Goal: Transaction & Acquisition: Purchase product/service

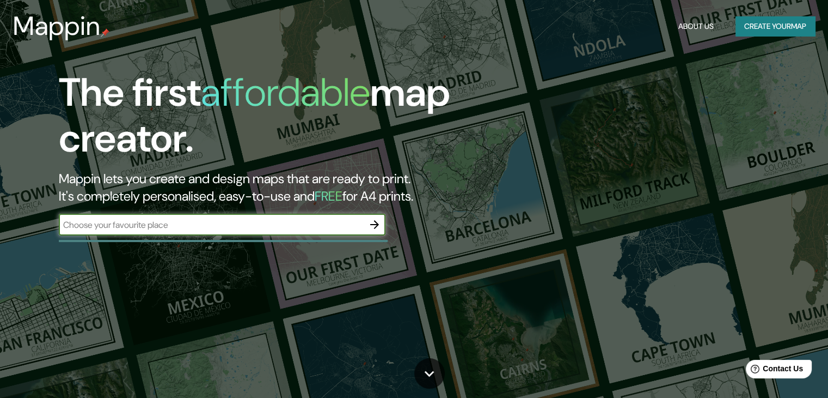
click at [322, 227] on input "text" at bounding box center [211, 224] width 305 height 13
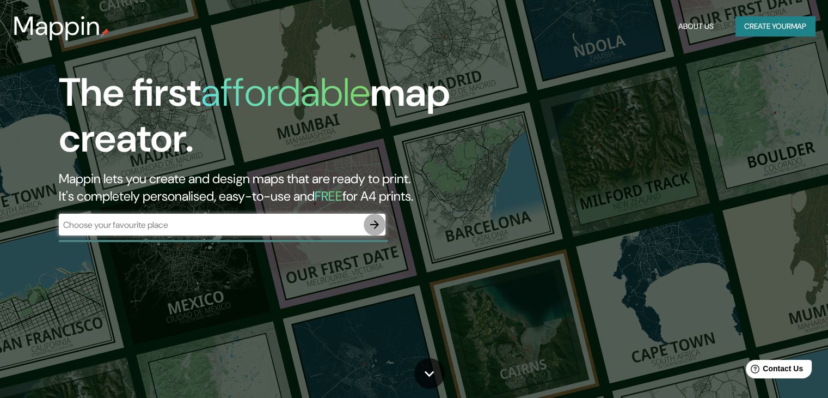
click at [373, 224] on icon "button" at bounding box center [374, 224] width 9 height 9
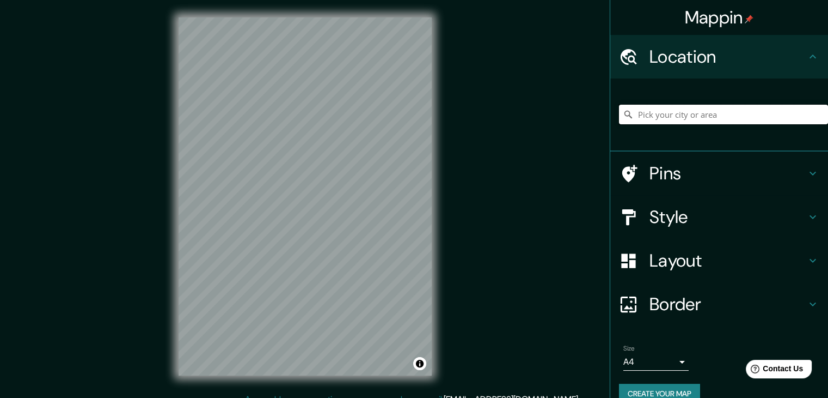
click at [681, 121] on input "Pick your city or area" at bounding box center [723, 115] width 209 height 20
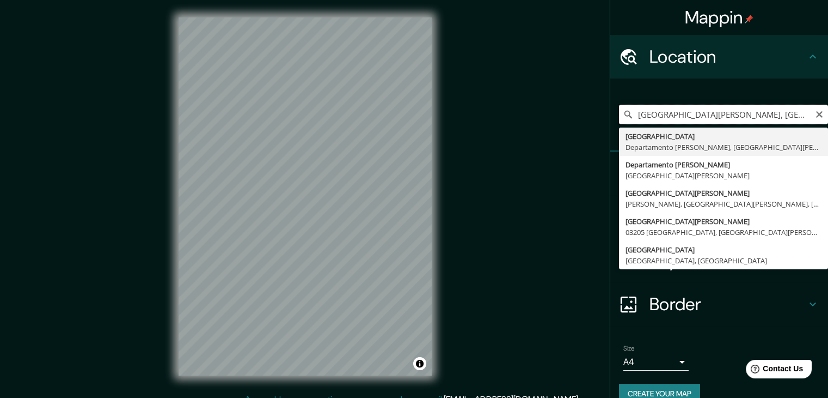
click at [775, 117] on input "[GEOGRAPHIC_DATA][PERSON_NAME], [GEOGRAPHIC_DATA] distrito de [GEOGRAPHIC_DATA]" at bounding box center [723, 115] width 209 height 20
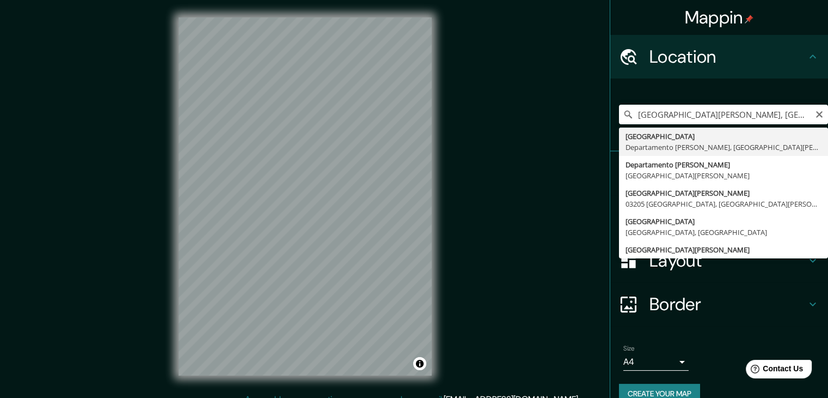
type input "[GEOGRAPHIC_DATA], [GEOGRAPHIC_DATA][PERSON_NAME], [GEOGRAPHIC_DATA][PERSON_NAM…"
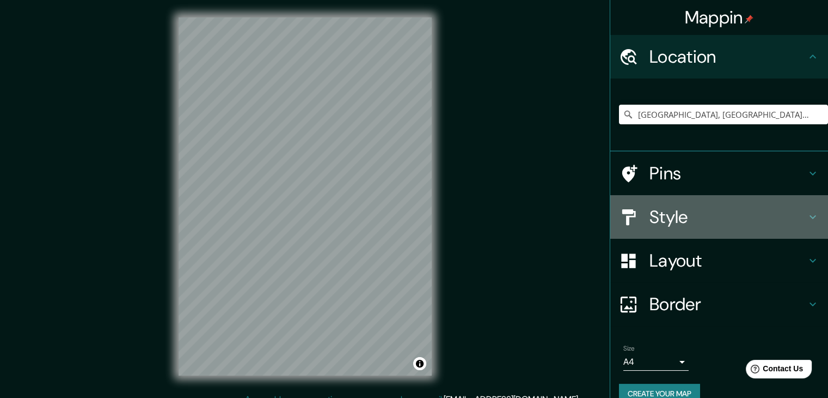
click at [660, 218] on h4 "Style" at bounding box center [728, 217] width 157 height 22
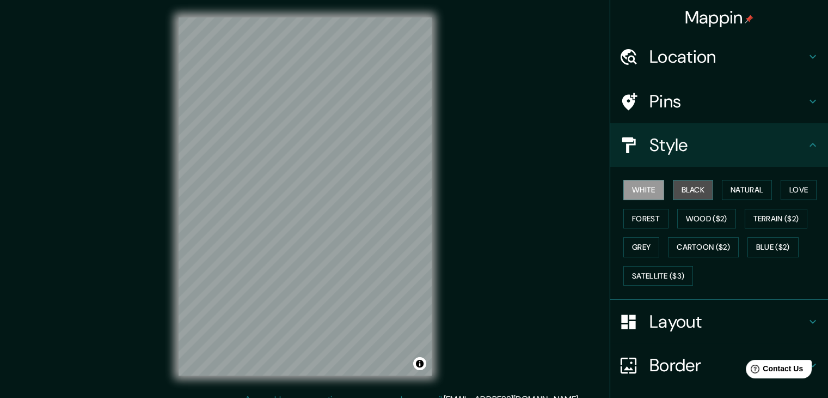
click at [681, 193] on button "Black" at bounding box center [693, 190] width 41 height 20
click at [647, 192] on button "White" at bounding box center [644, 190] width 41 height 20
drag, startPoint x: 353, startPoint y: 201, endPoint x: 288, endPoint y: 170, distance: 72.6
click at [293, 170] on div at bounding box center [297, 170] width 9 height 9
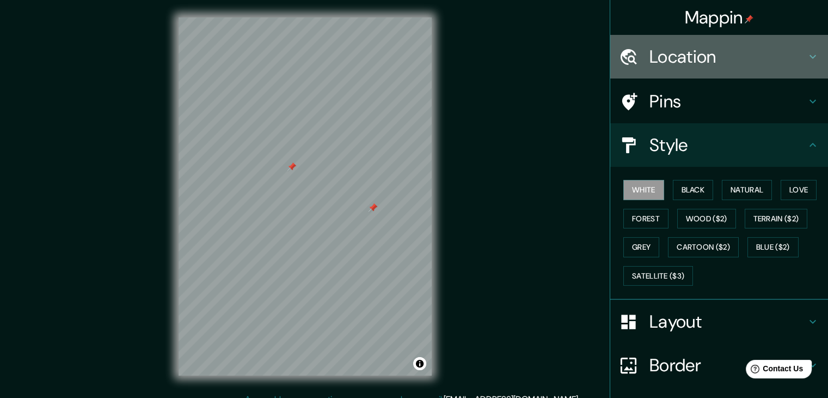
click at [656, 46] on h4 "Location" at bounding box center [728, 57] width 157 height 22
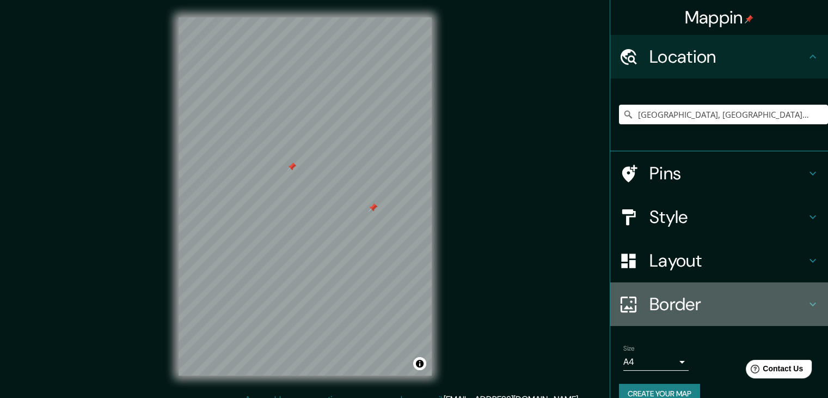
click at [673, 298] on h4 "Border" at bounding box center [728, 304] width 157 height 22
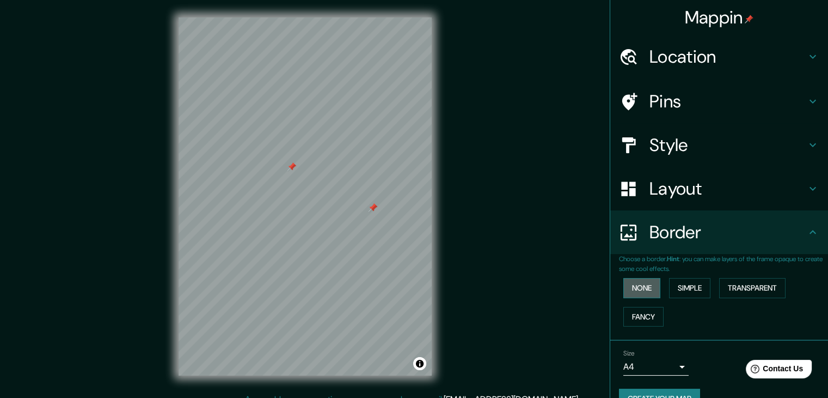
click at [638, 284] on button "None" at bounding box center [642, 288] width 37 height 20
click at [680, 284] on button "Simple" at bounding box center [689, 288] width 41 height 20
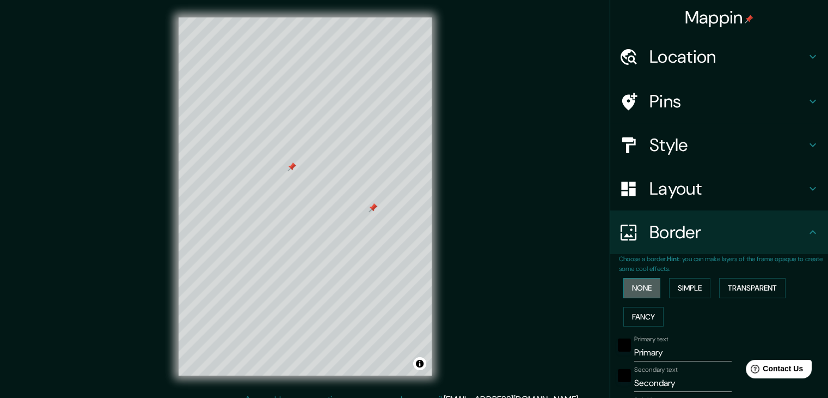
click at [641, 287] on button "None" at bounding box center [642, 288] width 37 height 20
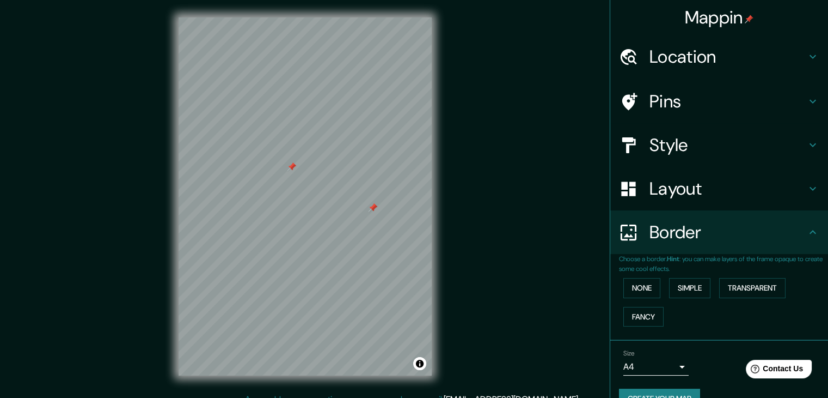
click at [662, 187] on h4 "Layout" at bounding box center [728, 189] width 157 height 22
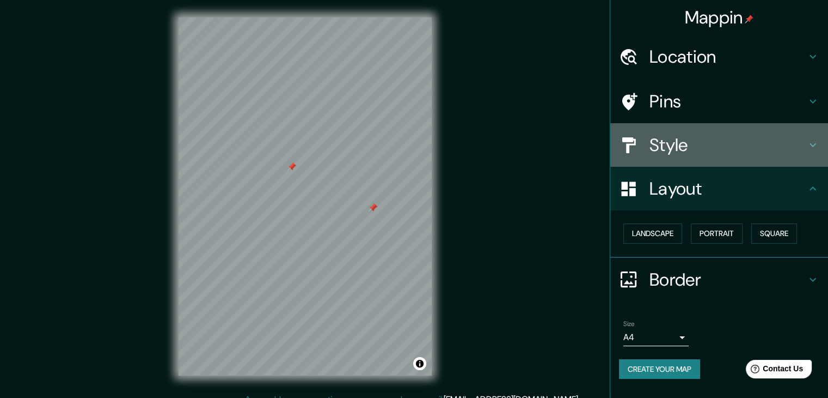
click at [665, 136] on h4 "Style" at bounding box center [728, 145] width 157 height 22
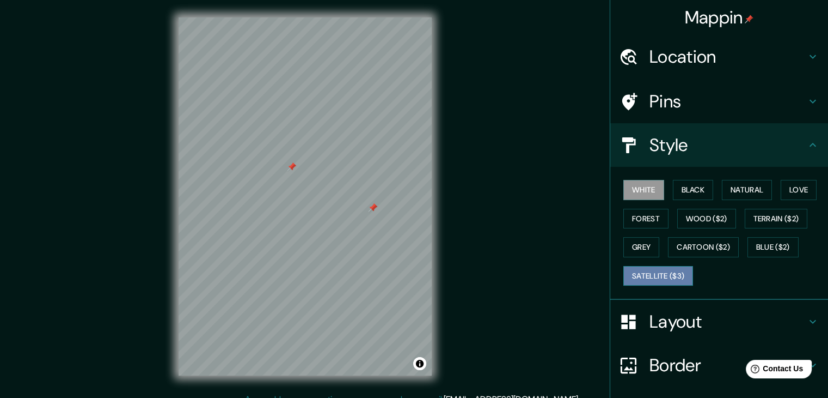
click at [662, 270] on button "Satellite ($3)" at bounding box center [659, 276] width 70 height 20
click at [631, 244] on button "Grey" at bounding box center [642, 247] width 36 height 20
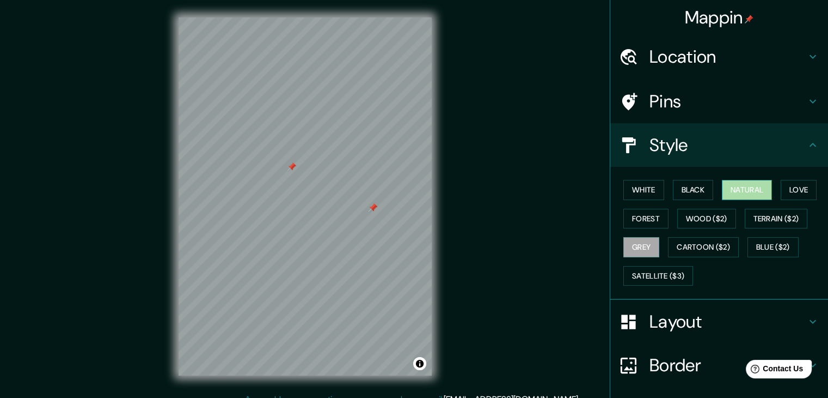
click at [733, 182] on button "Natural" at bounding box center [747, 190] width 50 height 20
click at [797, 190] on button "Love" at bounding box center [799, 190] width 36 height 20
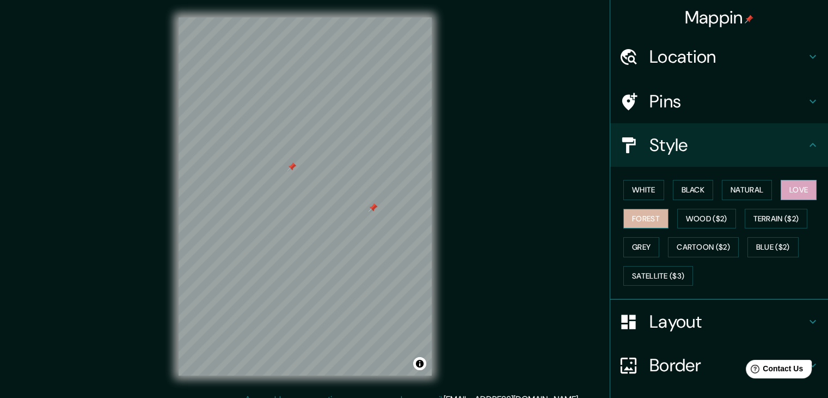
click at [641, 216] on button "Forest" at bounding box center [646, 219] width 45 height 20
click at [755, 191] on button "Natural" at bounding box center [747, 190] width 50 height 20
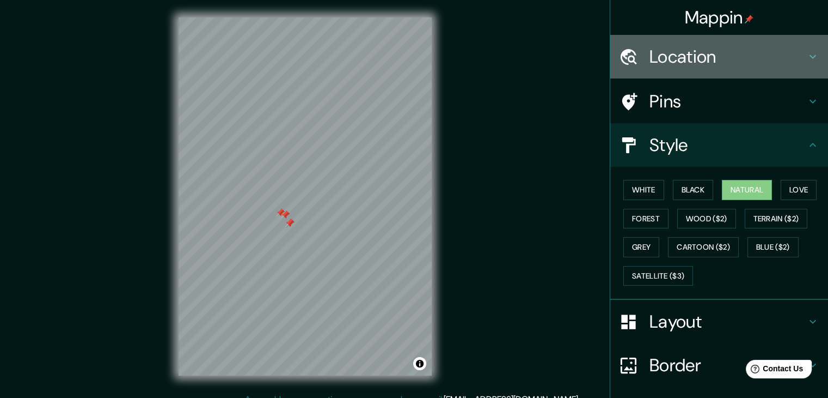
click at [765, 59] on h4 "Location" at bounding box center [728, 57] width 157 height 22
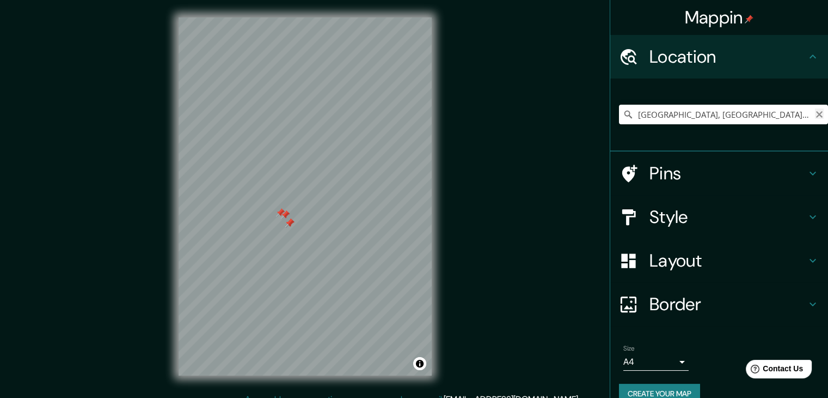
click at [815, 114] on icon "Clear" at bounding box center [819, 114] width 9 height 9
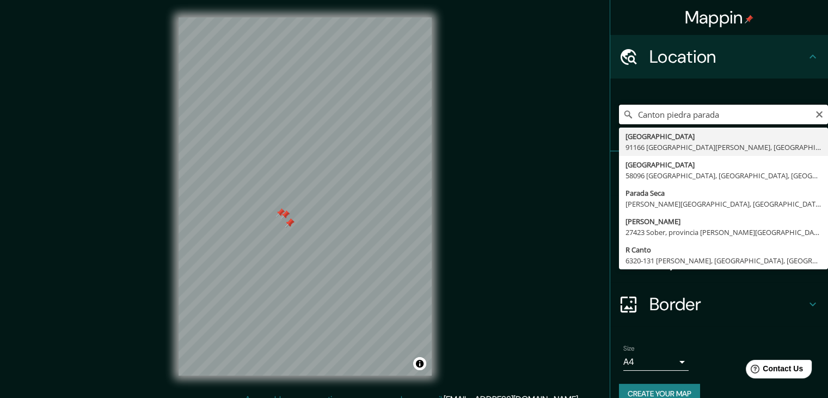
click at [654, 114] on input "Canton piedra parada" at bounding box center [723, 115] width 209 height 20
click at [718, 115] on input "Canton piedra parada" at bounding box center [723, 115] width 209 height 20
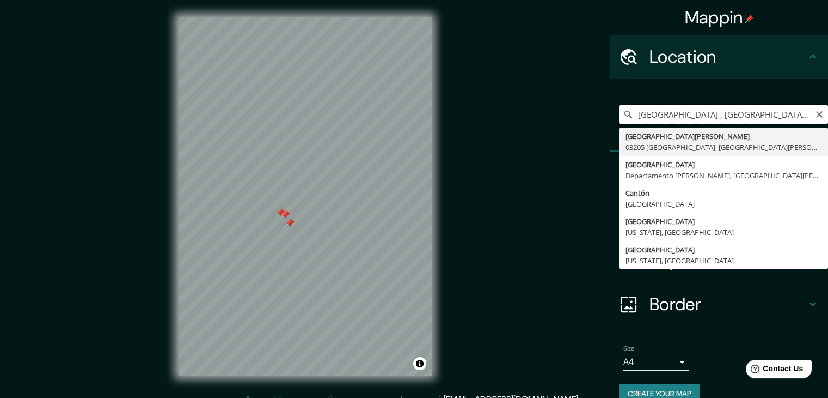
click at [772, 116] on input "[GEOGRAPHIC_DATA] , [GEOGRAPHIC_DATA], [GEOGRAPHIC_DATA]" at bounding box center [723, 115] width 209 height 20
click at [641, 117] on input "[GEOGRAPHIC_DATA] , [GEOGRAPHIC_DATA], [GEOGRAPHIC_DATA]" at bounding box center [723, 115] width 209 height 20
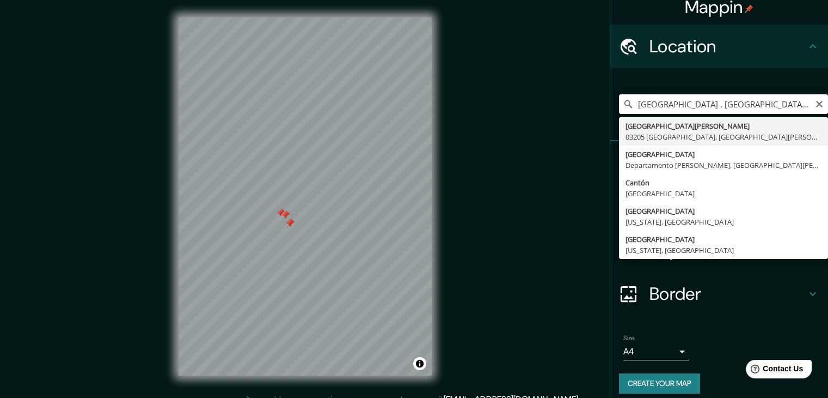
scroll to position [19, 0]
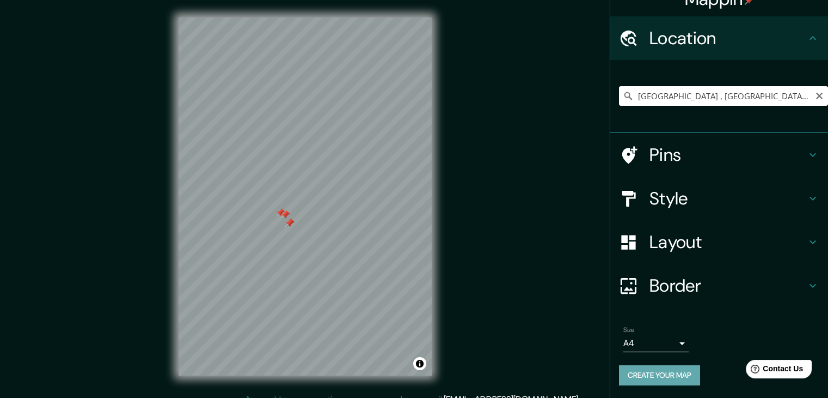
click at [659, 371] on button "Create your map" at bounding box center [659, 375] width 81 height 20
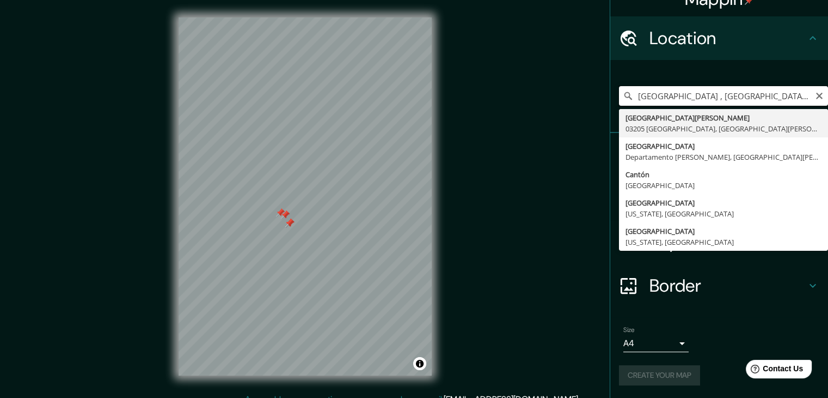
click at [800, 92] on input "[GEOGRAPHIC_DATA] , [GEOGRAPHIC_DATA], [GEOGRAPHIC_DATA]" at bounding box center [723, 96] width 209 height 20
type input "[GEOGRAPHIC_DATA][PERSON_NAME] [GEOGRAPHIC_DATA], [GEOGRAPHIC_DATA][PERSON_NAME…"
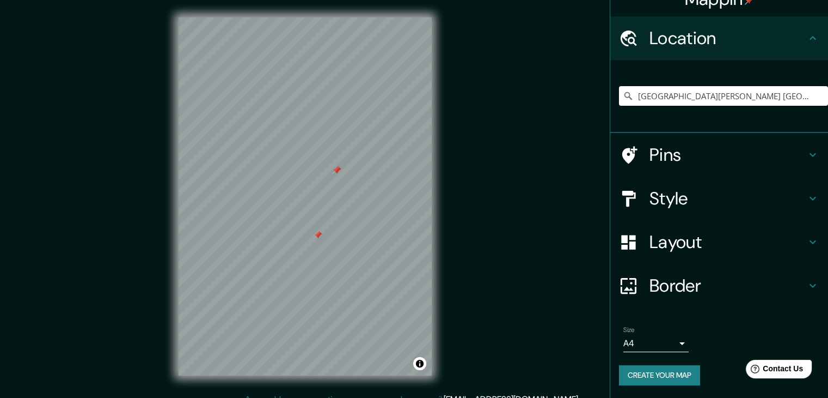
click at [438, 259] on div "© Mapbox © OpenStreetMap Improve this map" at bounding box center [305, 196] width 288 height 393
